Goal: Communication & Community: Answer question/provide support

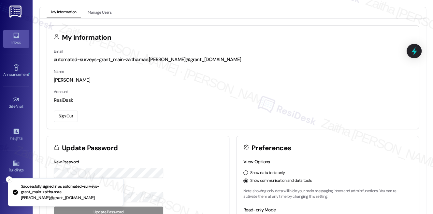
click at [20, 42] on div "Inbox" at bounding box center [16, 42] width 33 height 7
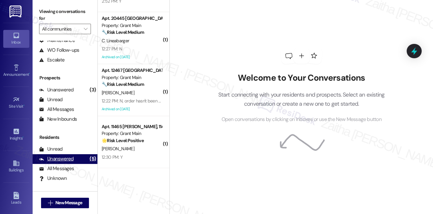
scroll to position [79, 0]
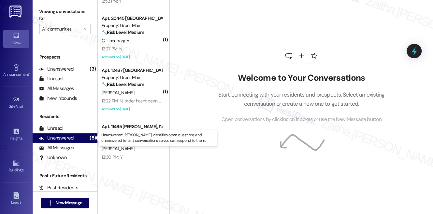
click at [57, 134] on div "Unanswered (5)" at bounding box center [65, 138] width 65 height 10
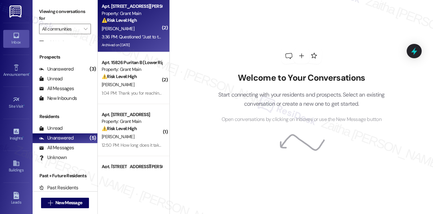
click at [147, 35] on div "3:36 PM: Questioned “Just to talk about court and see if I pay everything off b…" at bounding box center [215, 37] width 227 height 6
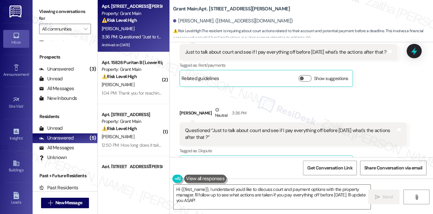
scroll to position [9963, 0]
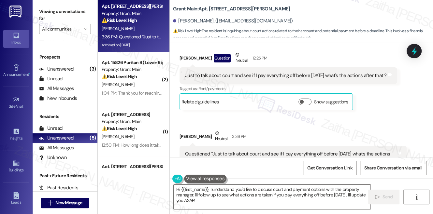
click at [304, 184] on button "Hide Suggestions" at bounding box center [305, 187] width 13 height 7
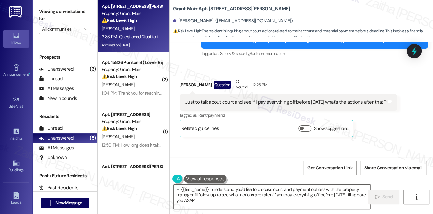
scroll to position [9936, 0]
click at [179, 188] on textarea "Hi {{first_name}}, I understand you'd like to discuss court and payment options…" at bounding box center [271, 197] width 197 height 24
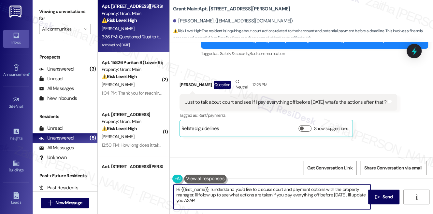
click at [179, 188] on textarea "Hi {{first_name}}, I understand you'd like to discuss court and payment options…" at bounding box center [271, 197] width 197 height 24
click at [262, 189] on textarea "Thank you for letting me know, {{first_name}}, I understand you'd like to discu…" at bounding box center [271, 197] width 197 height 24
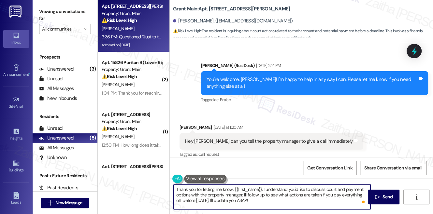
scroll to position [9611, 0]
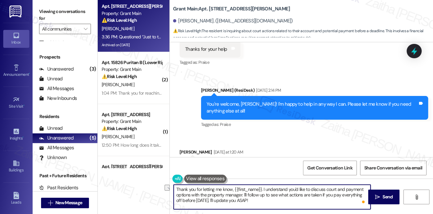
drag, startPoint x: 207, startPoint y: 200, endPoint x: 260, endPoint y: 200, distance: 53.7
click at [260, 200] on textarea "Thank you for letting me know, {{first_name}}. I understand you'd like to discu…" at bounding box center [271, 197] width 197 height 24
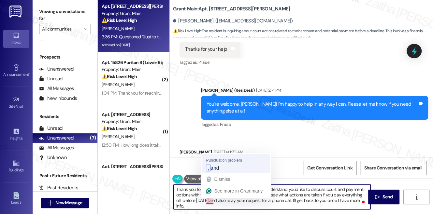
type textarea "Thank you for letting me know, {{first_name}}. I understand you'd like to discu…"
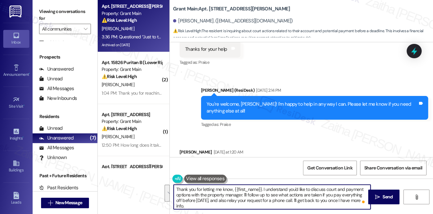
drag, startPoint x: 174, startPoint y: 188, endPoint x: 353, endPoint y: 194, distance: 178.1
click at [366, 200] on div "Thank you for letting me know, {{first_name}}. I understand you'd like to discu…" at bounding box center [271, 197] width 197 height 25
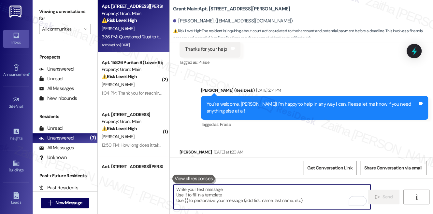
click at [211, 197] on textarea "To enrich screen reader interactions, please activate Accessibility in Grammarl…" at bounding box center [271, 197] width 197 height 24
paste textarea "Thank you for letting me know, {{first_name}}. I understand you’d like to discu…"
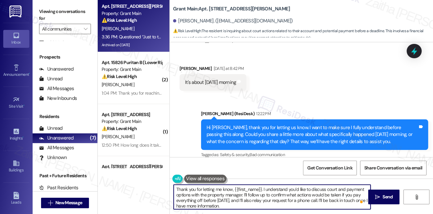
scroll to position [9848, 0]
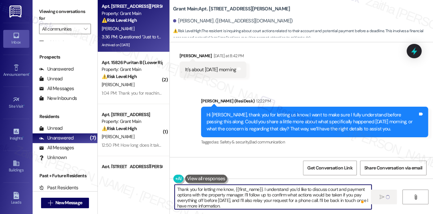
type textarea "Thank you for letting me know, {{first_name}}. I understand you’d like to discu…"
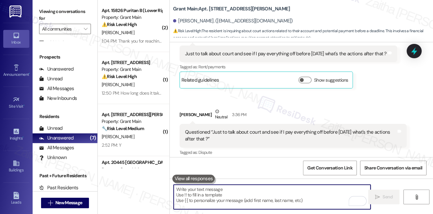
scroll to position [9995, 0]
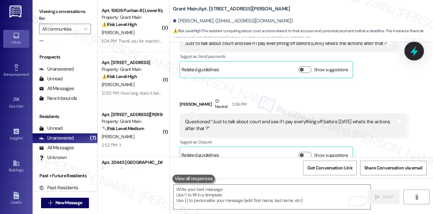
click at [412, 52] on icon at bounding box center [414, 51] width 8 height 10
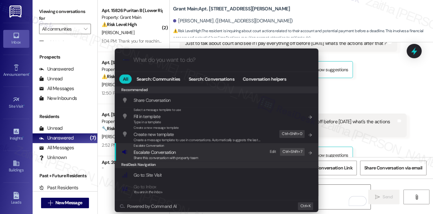
click at [156, 153] on span "Escalate Conversation" at bounding box center [154, 152] width 42 height 6
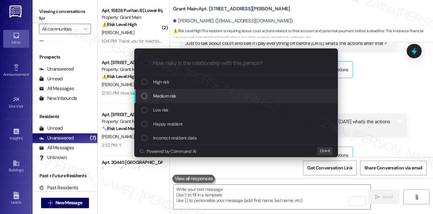
click at [172, 95] on span "Medium risk" at bounding box center [164, 95] width 23 height 7
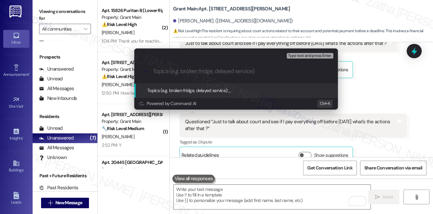
paste input "Tenant Request: Court & Payment Options Discussion"
type input "Tenant Request: Court & Payment Options Discussion"
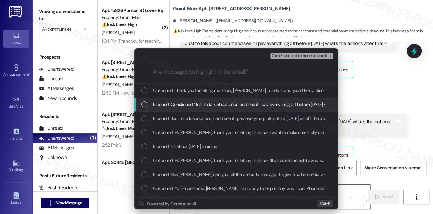
click at [221, 101] on span "Inbound: Questioned “Just to talk about court and see if I pay everything off b…" at bounding box center [267, 104] width 228 height 7
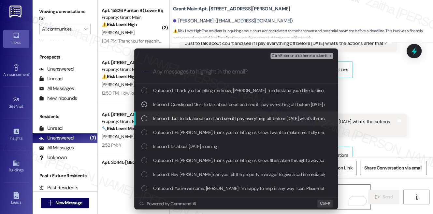
click at [219, 117] on span "Inbound: Just to talk about court and see if I pay everything off before Monday…" at bounding box center [254, 118] width 202 height 7
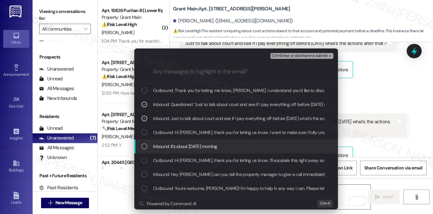
click at [220, 149] on div "Inbound: It's about Monday morning" at bounding box center [236, 146] width 190 height 7
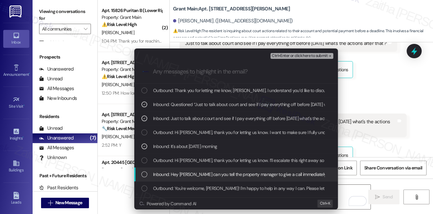
click at [236, 172] on span "Inbound: Hey Sarah can you tell the property manager to give a call immediately" at bounding box center [239, 174] width 173 height 7
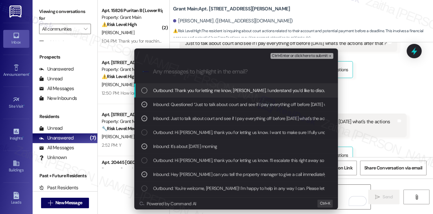
click at [290, 56] on span "Ctrl+Enter or click here to submit" at bounding box center [299, 56] width 56 height 5
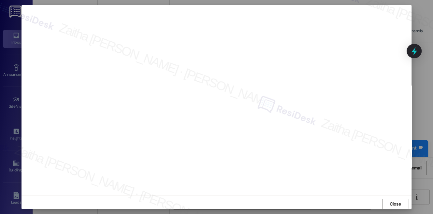
scroll to position [10048, 0]
click at [392, 204] on span "Close" at bounding box center [394, 204] width 11 height 7
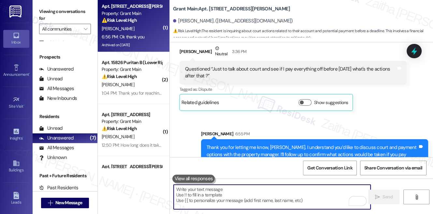
scroll to position [10048, 0]
click at [225, 193] on textarea "To enrich screen reader interactions, please activate Accessibility in Grammarl…" at bounding box center [271, 197] width 197 height 24
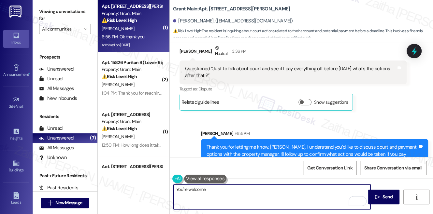
type textarea "You're welcome!"
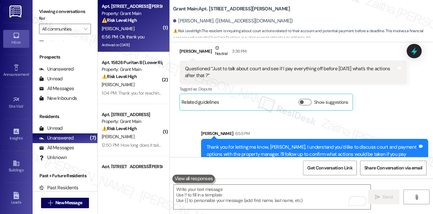
drag, startPoint x: 410, startPoint y: 49, endPoint x: 394, endPoint y: 59, distance: 19.0
click at [410, 48] on icon at bounding box center [413, 51] width 8 height 8
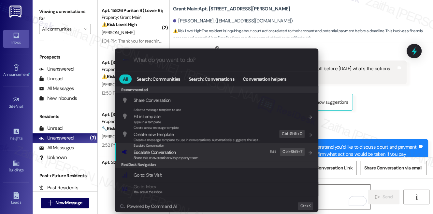
scroll to position [10048, 0]
click at [155, 152] on span "Escalate Conversation" at bounding box center [154, 152] width 42 height 6
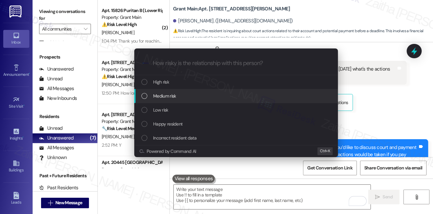
click at [180, 97] on div "Medium risk" at bounding box center [236, 95] width 190 height 7
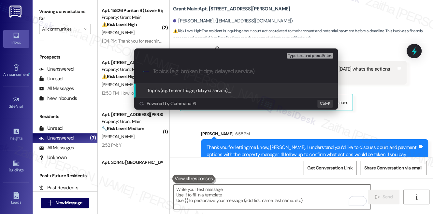
paste input "Tenant Request: Court & Payment Options Discussion"
type input "Tenant Request: Court & Payment Options Discussion"
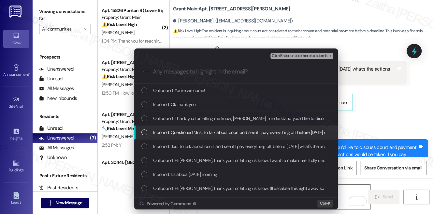
click at [205, 133] on span "Inbound: Questioned “Just to talk about court and see if I pay everything off b…" at bounding box center [267, 132] width 228 height 7
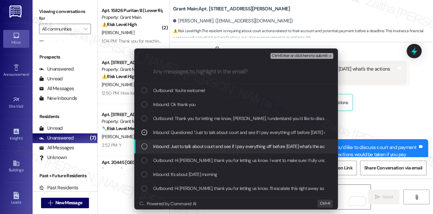
click at [200, 145] on span "Inbound: Just to talk about court and see if I pay everything off before Monday…" at bounding box center [254, 146] width 202 height 7
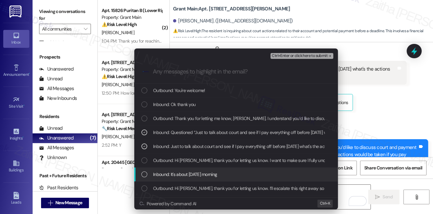
click at [203, 171] on span "Inbound: It's about Monday morning" at bounding box center [185, 174] width 64 height 7
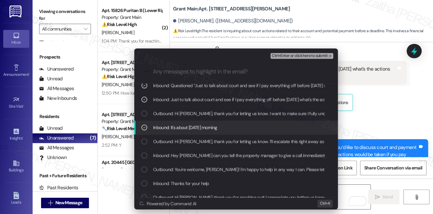
scroll to position [59, 0]
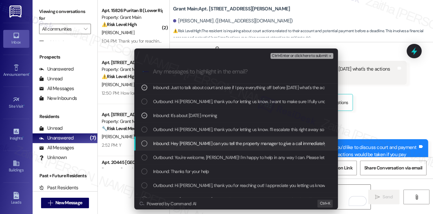
click at [195, 143] on span "Inbound: Hey Sarah can you tell the property manager to give a call immediately" at bounding box center [239, 143] width 173 height 7
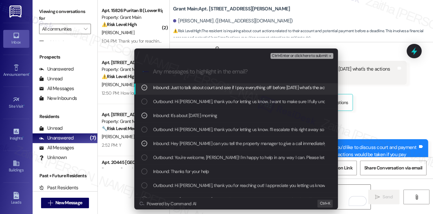
click at [298, 57] on span "Ctrl+Enter or click here to submit" at bounding box center [299, 56] width 56 height 5
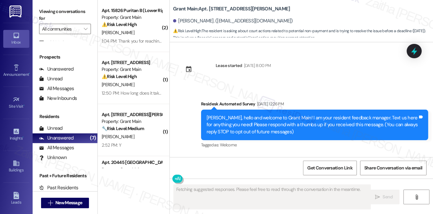
scroll to position [10067, 0]
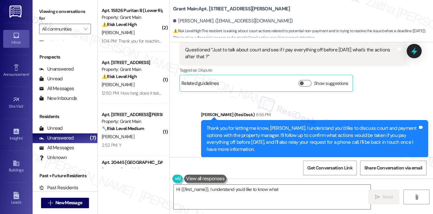
type textarea "Hi {{first_name}}, I understand you'd like to know what"
click at [151, 28] on div "⚠️ Risk Level: High The resident is without hot water for a week, which is an u…" at bounding box center [132, 24] width 60 height 7
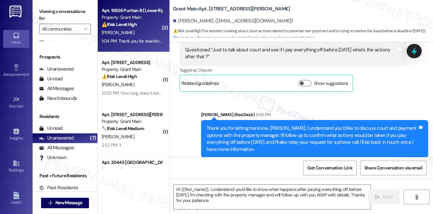
type textarea "Hi {{first_name}}, I understand you'd like to know what happens after paying ev…"
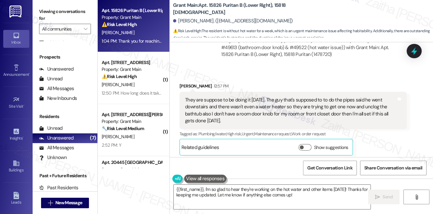
scroll to position [1278, 0]
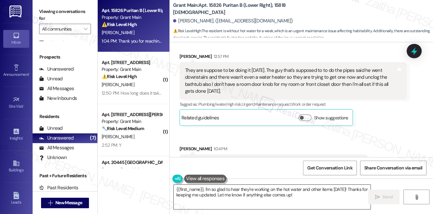
click at [303, 195] on textarea "{{first_name}}, I'm so glad to hear they're working on the hot water and other …" at bounding box center [271, 197] width 197 height 24
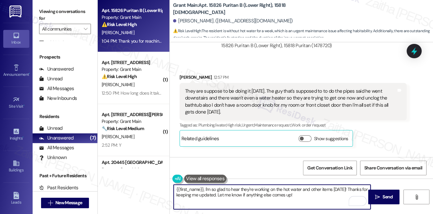
scroll to position [1249, 0]
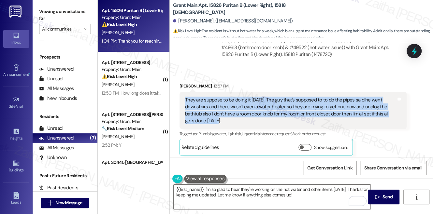
drag, startPoint x: 185, startPoint y: 72, endPoint x: 229, endPoint y: 93, distance: 48.6
click at [229, 93] on div "They are suppose to be doing it today. The guy that's supposed to to do the pip…" at bounding box center [292, 111] width 227 height 38
copy div "They are suppose to be doing it today. The guy that's supposed to to do the pip…"
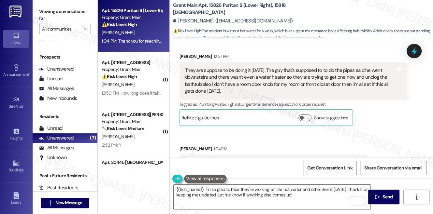
drag, startPoint x: 179, startPoint y: 137, endPoint x: 342, endPoint y: 132, distance: 163.1
click at [342, 141] on div "Received via SMS Patricia Lynn 1:04 PM Thank you for reaching back out to me Sa…" at bounding box center [273, 163] width 198 height 45
copy div "Thank you for reaching back out to me Sarah it's been a trying week! But Tags a…"
click at [272, 153] on div "Received via SMS Patricia Lynn 1:04 PM Thank you for reaching back out to me Sa…" at bounding box center [273, 163] width 198 height 45
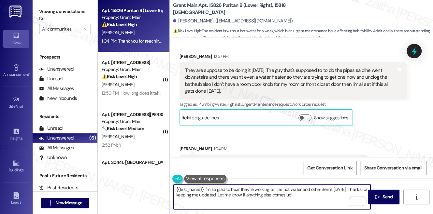
click at [176, 187] on textarea "{{first_name}}, I'm so glad to hear they're working on the hot water and other …" at bounding box center [271, 197] width 197 height 24
click at [236, 190] on textarea "You're welcome, {{first_name}}, I'm so glad to hear they're working on the hot …" at bounding box center [271, 197] width 197 height 24
drag, startPoint x: 207, startPoint y: 190, endPoint x: 171, endPoint y: 189, distance: 36.5
click at [171, 189] on div "You're welcome, {{first_name}}. I'm so glad to hear they're working on the hot …" at bounding box center [268, 197] width 197 height 25
click at [230, 187] on textarea "Happy to help, {{first_name}}. I'm so glad to hear they're working on the hot w…" at bounding box center [271, 197] width 197 height 24
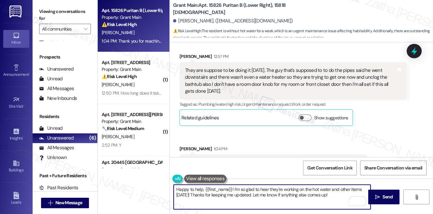
scroll to position [1249, 0]
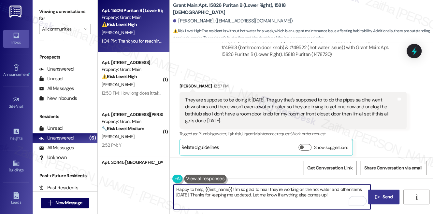
type textarea "Happy to help, {{first_name}}! I'm so glad to hear they're working on the hot w…"
click at [383, 197] on span "Send" at bounding box center [387, 197] width 10 height 7
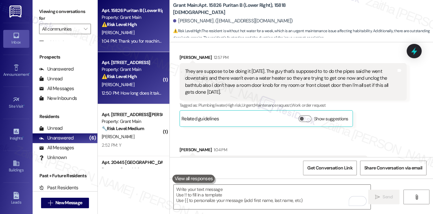
scroll to position [1278, 0]
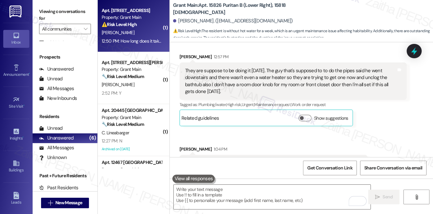
click at [146, 28] on div "⚠️ Risk Level: High The resident is threatening legal action due to a delay in …" at bounding box center [132, 24] width 60 height 7
type textarea "Fetching suggested responses. Please feel free to read through the conversation…"
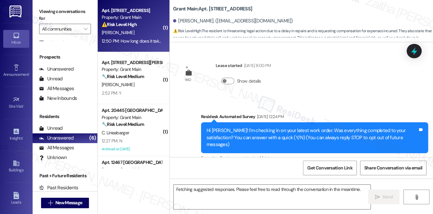
scroll to position [6597, 0]
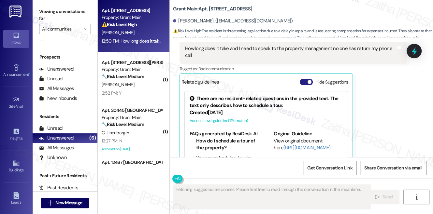
click at [302, 79] on button "Hide Suggestions" at bounding box center [305, 82] width 13 height 7
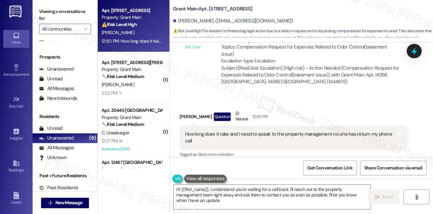
type textarea "Hi {{first_name}}, I understand you're waiting for a call back. I'll reach out …"
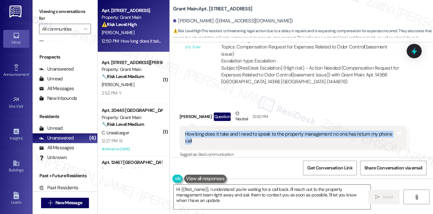
drag, startPoint x: 183, startPoint y: 109, endPoint x: 201, endPoint y: 118, distance: 20.0
click at [201, 126] on div "How long does it take and I need to speak to the property management no one has…" at bounding box center [292, 138] width 227 height 24
copy div "How long does it take and I need to speak to the property management no one has…"
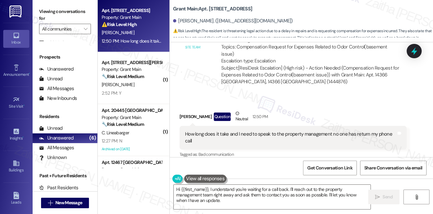
click at [336, 110] on div "Janetta Simpson Question Neutral 12:50 PM" at bounding box center [292, 118] width 227 height 16
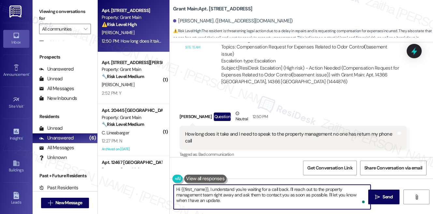
drag, startPoint x: 176, startPoint y: 189, endPoint x: 211, endPoint y: 205, distance: 38.6
click at [211, 205] on textarea "Hi {{first_name}}, I understand you're waiting for a call back. I'll reach out …" at bounding box center [271, 197] width 197 height 24
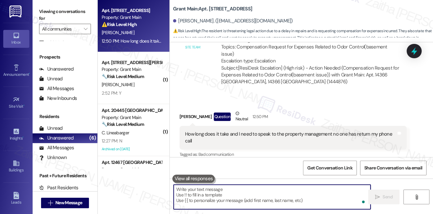
paste textarea "I completely understand how frustrating this has been, especially since you’ve …"
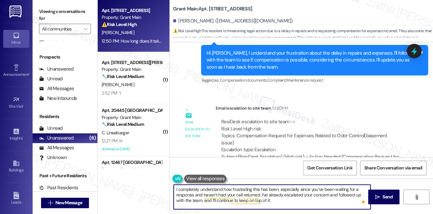
scroll to position [6423, 0]
type textarea "I completely understand how frustrating this has been, especially since you’ve …"
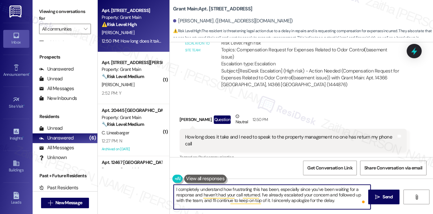
scroll to position [6512, 0]
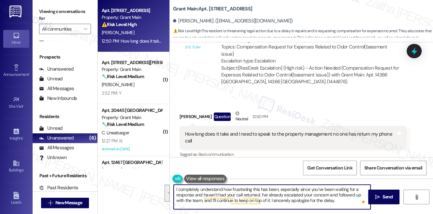
drag, startPoint x: 174, startPoint y: 189, endPoint x: 341, endPoint y: 201, distance: 167.1
click at [341, 201] on textarea "I completely understand how frustrating this has been, especially since you’ve …" at bounding box center [271, 197] width 197 height 24
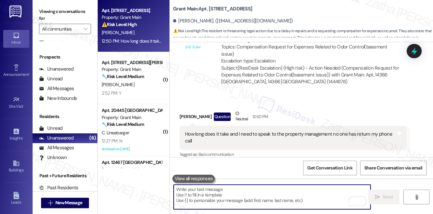
paste textarea "I’m so sorry for the delay and for the frustration this has caused, especially …"
click at [231, 197] on textarea "To enrich screen reader interactions, please activate Accessibility in Grammarl…" at bounding box center [271, 197] width 197 height 24
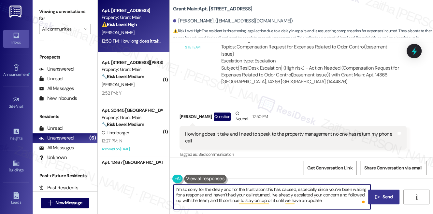
type textarea "I’m so sorry for the delay and for the frustration this has caused, especially …"
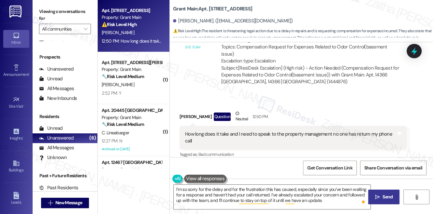
click at [380, 197] on span " Send" at bounding box center [383, 197] width 21 height 7
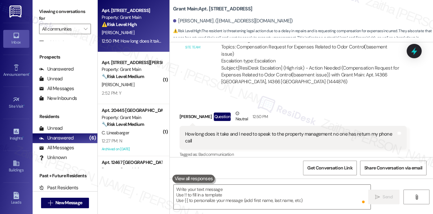
scroll to position [6511, 0]
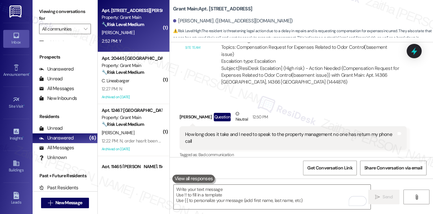
click at [133, 40] on div "2:52 PM: Y 2:52 PM: Y" at bounding box center [132, 41] width 62 height 8
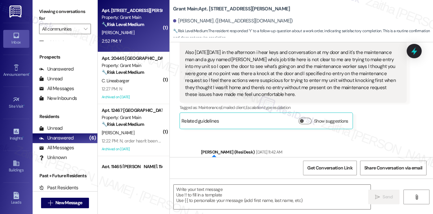
type textarea "Fetching suggested responses. Please feel free to read through the conversation…"
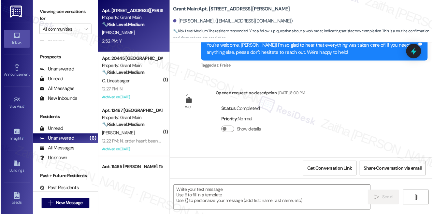
scroll to position [1809, 0]
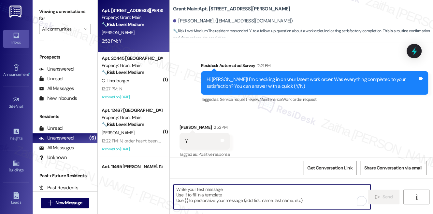
click at [199, 191] on textarea "To enrich screen reader interactions, please activate Accessibility in Grammarl…" at bounding box center [271, 197] width 197 height 24
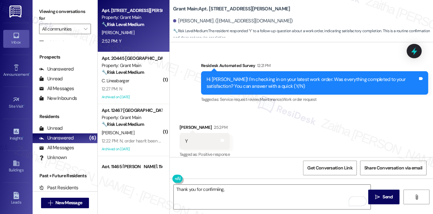
click at [185, 124] on div "Brandon Cole 2:52 PM" at bounding box center [204, 128] width 50 height 9
copy div "Brandon"
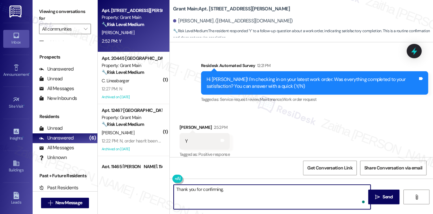
click at [241, 193] on textarea "Thank you for confirming," at bounding box center [271, 197] width 197 height 24
paste textarea "Brandon"
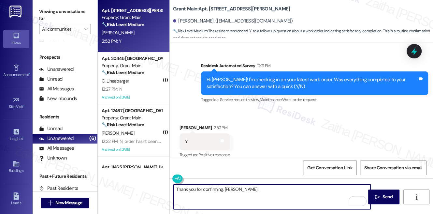
type textarea "Thank you for confirming, [PERSON_NAME]!"
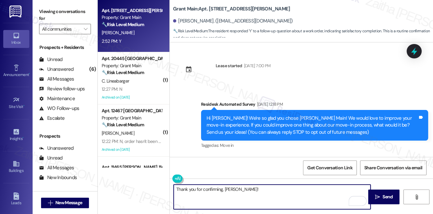
scroll to position [1809, 0]
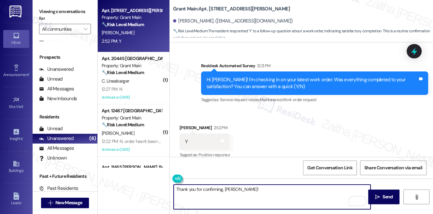
paste textarea "I'm happy the work order was completed to your satisfaction! We'd also love to …"
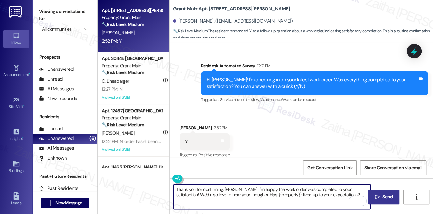
type textarea "Thank you for confirming, [PERSON_NAME]! I'm happy the work order was completed…"
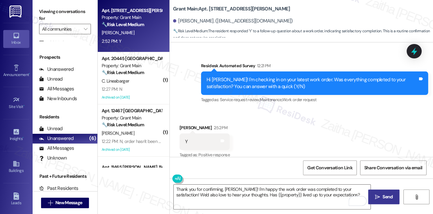
click at [384, 198] on span "Send" at bounding box center [387, 196] width 10 height 7
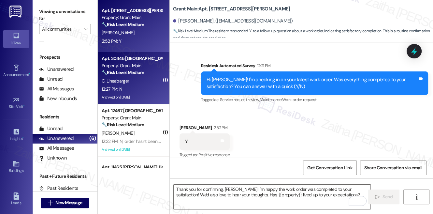
scroll to position [1810, 0]
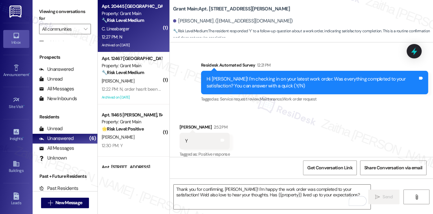
click at [143, 24] on div "Apt. [GEOGRAPHIC_DATA] Property: Grant Main 🔧 Risk Level: Medium The resident r…" at bounding box center [132, 13] width 62 height 22
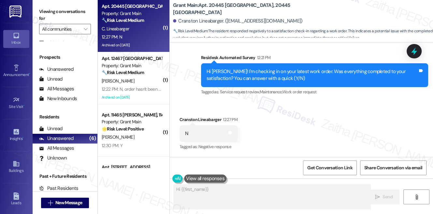
scroll to position [1383, 0]
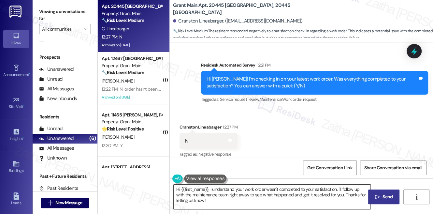
click at [177, 186] on textarea "Hi {{first_name}}, I understand your work order wasn't completed to your satisf…" at bounding box center [271, 196] width 197 height 24
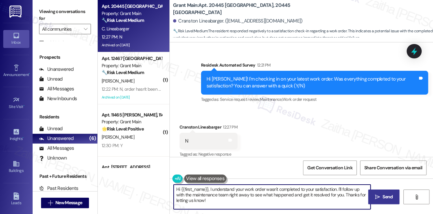
click at [177, 186] on textarea "Hi {{first_name}}, I understand your work order wasn't completed to your satisf…" at bounding box center [271, 196] width 197 height 24
click at [259, 186] on textarea "Thank you for the feedback, {{first_name}}, I understand your work order wasn't…" at bounding box center [271, 196] width 197 height 24
drag, startPoint x: 200, startPoint y: 194, endPoint x: 275, endPoint y: 197, distance: 75.3
click at [273, 201] on textarea "Thank you for the feedback, {{first_name}}. I understand your work order wasn't…" at bounding box center [271, 196] width 197 height 24
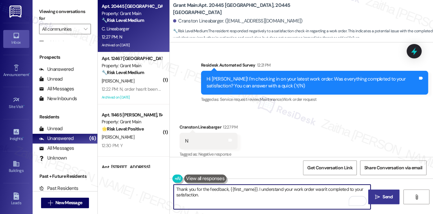
paste textarea "Could you please provide more details on what went wrong or what issues remain?"
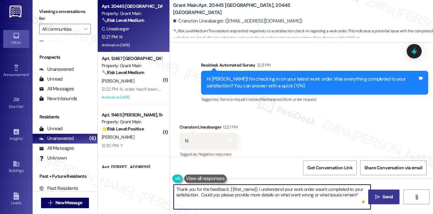
click at [200, 192] on textarea "Thank you for the feedback, {{first_name}}. I understand your work order wasn't…" at bounding box center [271, 196] width 197 height 24
type textarea "Thank you for the feedback, {{first_name}}. I understand your work order wasn't…"
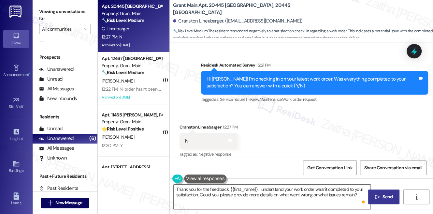
click at [387, 194] on span "Send" at bounding box center [387, 196] width 10 height 7
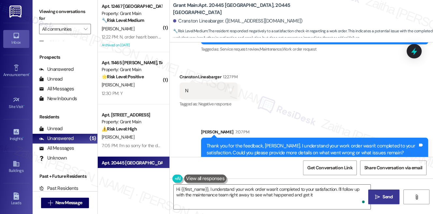
scroll to position [1405, 0]
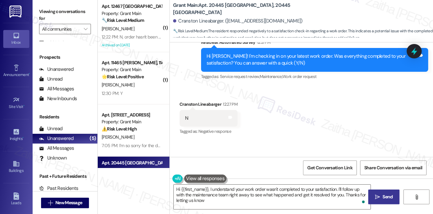
type textarea "Hi {{first_name}}, I understand your work order wasn't completed to your satisf…"
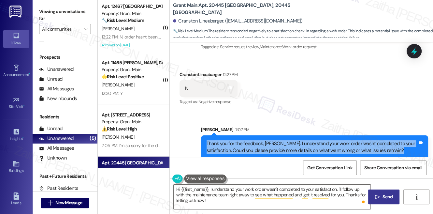
drag, startPoint x: 206, startPoint y: 135, endPoint x: 413, endPoint y: 142, distance: 207.1
click at [419, 144] on div "Thank you for the feedback, [PERSON_NAME]. I understand your work order wasn't …" at bounding box center [314, 147] width 227 height 24
copy div "Thank you for the feedback, [PERSON_NAME]. I understand your work order wasn't …"
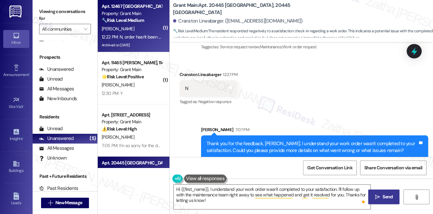
click at [150, 28] on div "[PERSON_NAME]" at bounding box center [132, 29] width 62 height 8
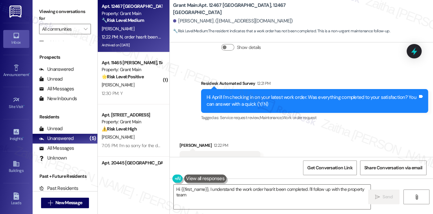
scroll to position [3738, 0]
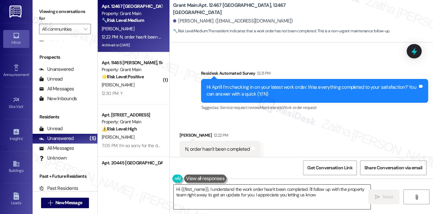
type textarea "Hi {{first_name}}, I understand the work order hasn't been completed. I'll foll…"
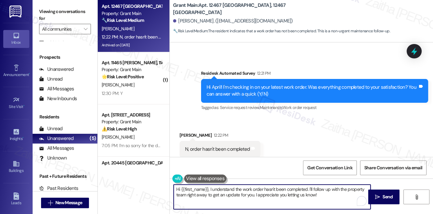
drag, startPoint x: 175, startPoint y: 187, endPoint x: 322, endPoint y: 196, distance: 147.1
click at [322, 197] on textarea "Hi {{first_name}}, I understand the work order hasn't been completed. I'll foll…" at bounding box center [271, 196] width 197 height 24
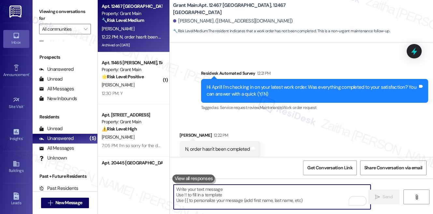
paste textarea "Thank you for the feedback, [PERSON_NAME]. I understand your work order wasn't …"
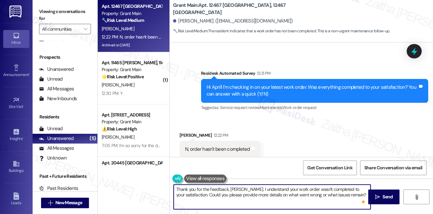
click at [186, 131] on div "[PERSON_NAME] 12:22 PM" at bounding box center [219, 135] width 81 height 9
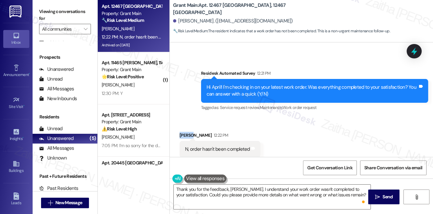
click at [186, 131] on div "[PERSON_NAME] 12:22 PM" at bounding box center [219, 135] width 81 height 9
copy div "April"
click at [235, 190] on textarea "Thank you for the feedback, [PERSON_NAME]. I understand your work order wasn't …" at bounding box center [271, 196] width 197 height 24
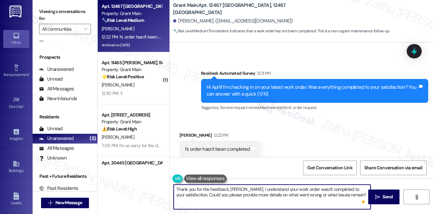
click at [235, 190] on textarea "Thank you for the feedback, [PERSON_NAME]. I understand your work order wasn't …" at bounding box center [271, 196] width 197 height 24
paste textarea "April"
type textarea "Thank you for the feedback, April. I understand your work order wasn't complete…"
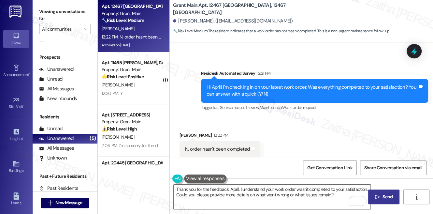
click at [385, 195] on span "Send" at bounding box center [387, 196] width 10 height 7
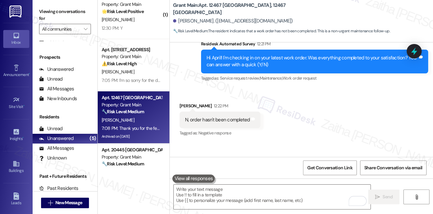
scroll to position [0, 0]
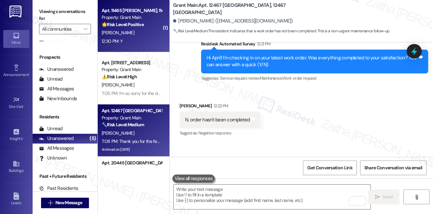
click at [138, 37] on div "12:30 PM: Y 12:30 PM: Y" at bounding box center [132, 41] width 62 height 8
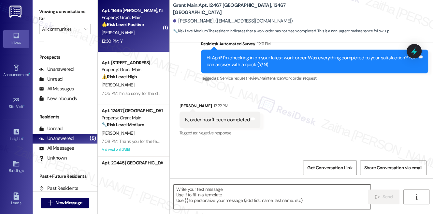
type textarea "Fetching suggested responses. Please feel free to read through the conversation…"
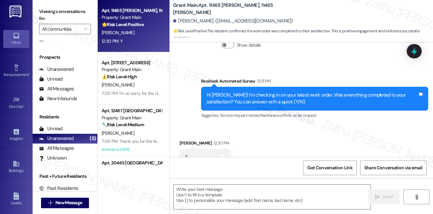
scroll to position [455, 0]
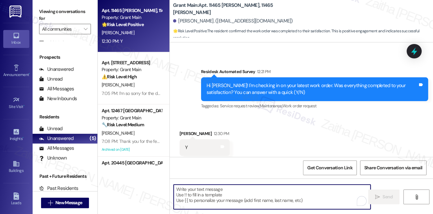
click at [205, 195] on textarea "To enrich screen reader interactions, please activate Accessibility in Grammarl…" at bounding box center [271, 196] width 197 height 24
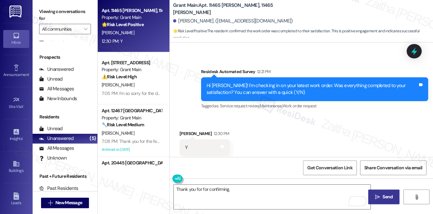
click at [187, 130] on div "[PERSON_NAME] 12:30 PM" at bounding box center [204, 134] width 50 height 9
copy div "Amirah"
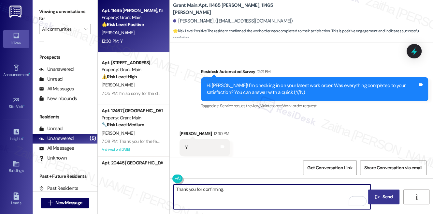
click at [232, 188] on textarea "Thank you for confirming," at bounding box center [271, 196] width 197 height 24
paste textarea "Amirah"
paste textarea "I'm happy the work order was completed to your satisfaction! We'd also love to …"
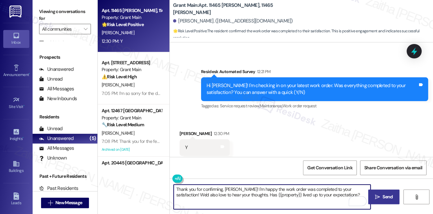
type textarea "Thank you for confirming, [PERSON_NAME]! I'm happy the work order was completed…"
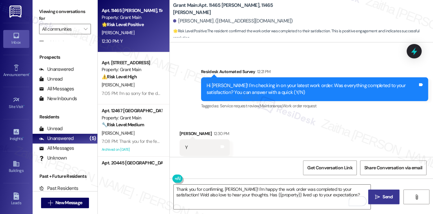
drag, startPoint x: 387, startPoint y: 197, endPoint x: 381, endPoint y: 192, distance: 7.4
click at [387, 197] on span "Send" at bounding box center [387, 196] width 10 height 7
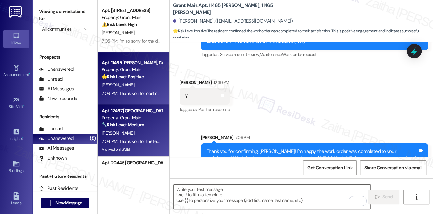
scroll to position [507, 0]
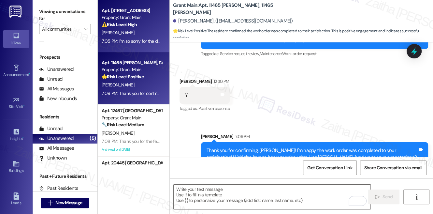
click at [147, 32] on div "[PERSON_NAME]" at bounding box center [132, 33] width 62 height 8
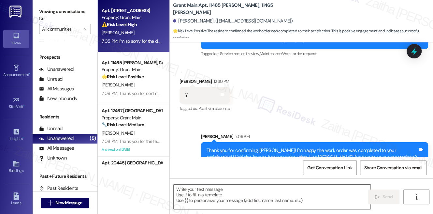
type textarea "Fetching suggested responses. Please feel free to read through the conversation…"
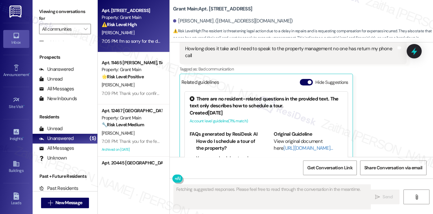
scroll to position [10, 0]
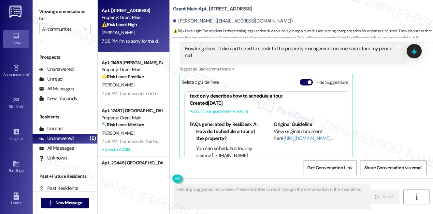
click at [305, 76] on div "Related guidelines Hide Suggestions" at bounding box center [265, 82] width 169 height 13
click at [303, 79] on button "Hide Suggestions" at bounding box center [305, 82] width 13 height 7
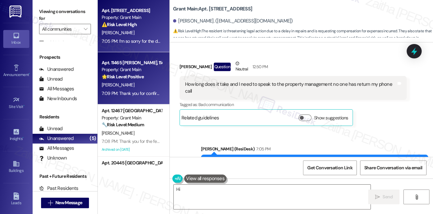
scroll to position [6552, 0]
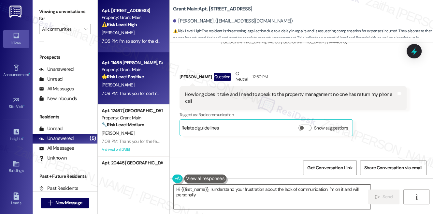
type textarea "Hi {{first_name}}, I understand your frustration about the lack of communicatio…"
click at [138, 87] on div "[PERSON_NAME]" at bounding box center [132, 85] width 62 height 8
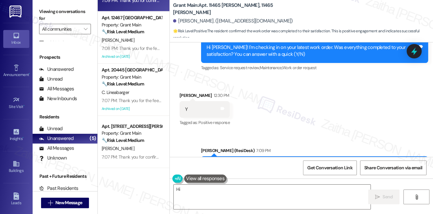
scroll to position [487, 0]
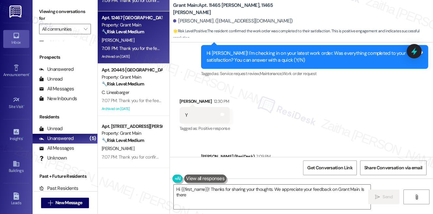
type textarea "Hi {{first_name}}! Thanks for sharing your thoughts. We appreciate your feedbac…"
click at [141, 39] on div "[PERSON_NAME]" at bounding box center [132, 40] width 62 height 8
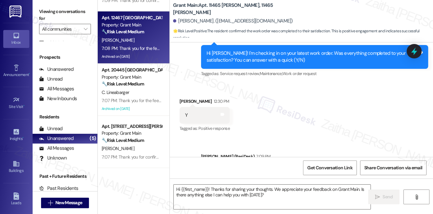
type textarea "Fetching suggested responses. Please feel free to read through the conversation…"
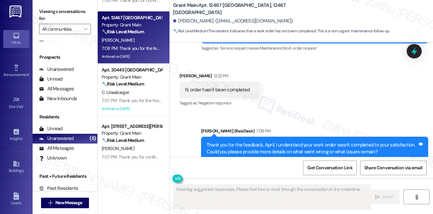
scroll to position [3800, 0]
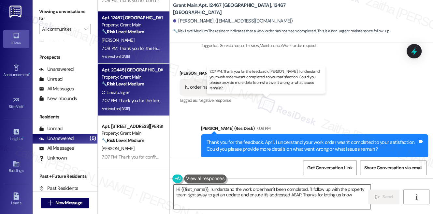
type textarea "Hi {{first_name}}, I understand the work order hasn't been completed. I'll foll…"
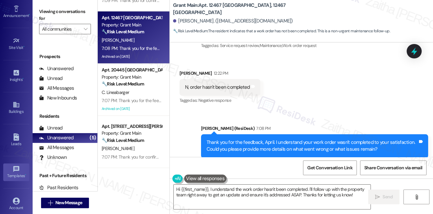
scroll to position [94, 0]
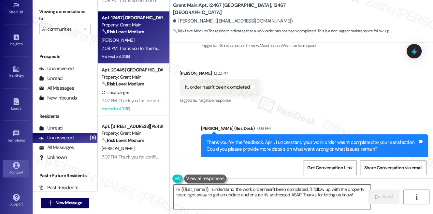
click at [14, 173] on link "Account" at bounding box center [16, 168] width 26 height 18
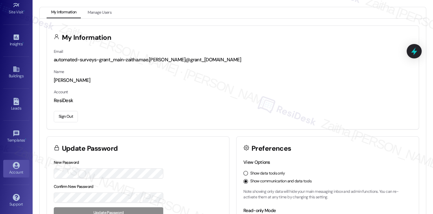
click at [65, 117] on button "Sign Out" at bounding box center [66, 116] width 24 height 11
